Goal: Find specific page/section: Find specific page/section

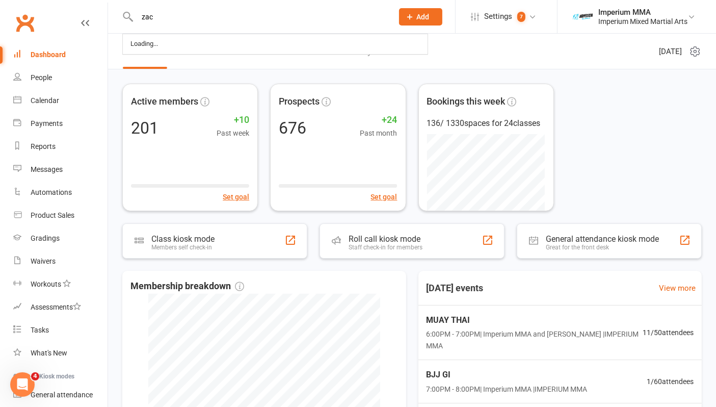
type input "zac"
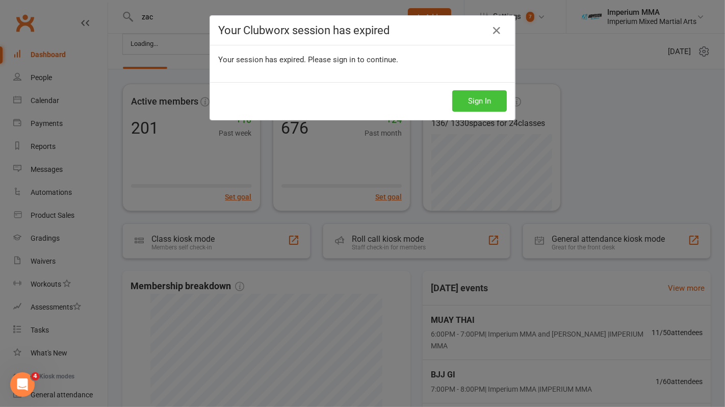
click at [497, 102] on button "Sign In" at bounding box center [479, 100] width 55 height 21
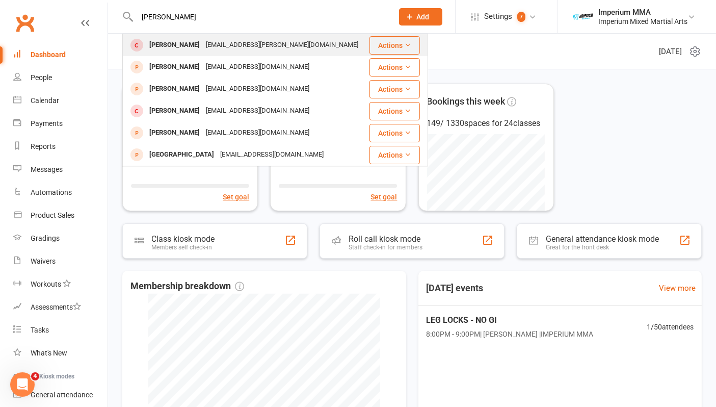
type input "[PERSON_NAME]"
click at [175, 47] on div "[PERSON_NAME]" at bounding box center [174, 45] width 57 height 15
